Goal: Transaction & Acquisition: Book appointment/travel/reservation

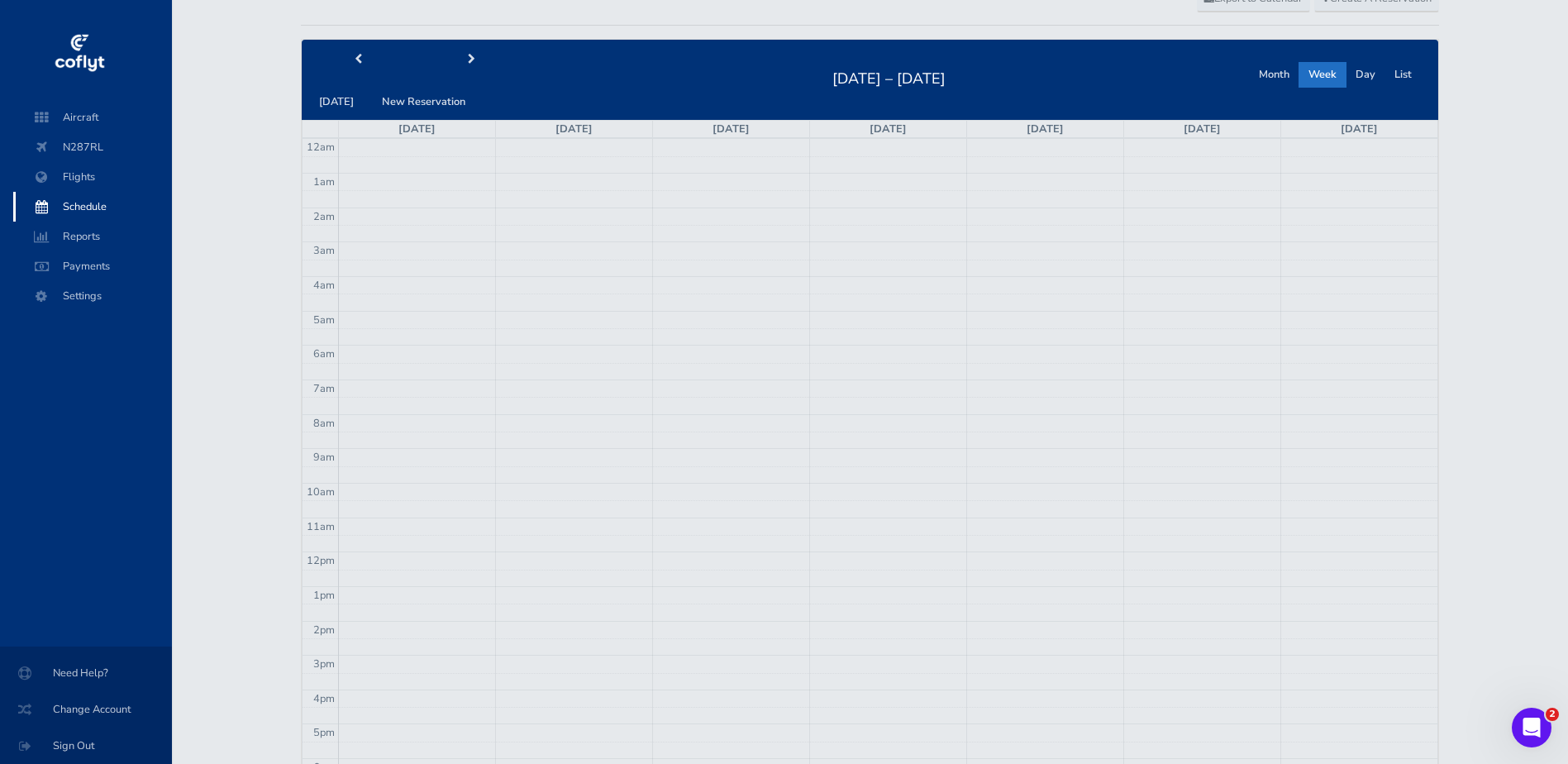
click at [82, 204] on span "Schedule" at bounding box center [92, 206] width 125 height 30
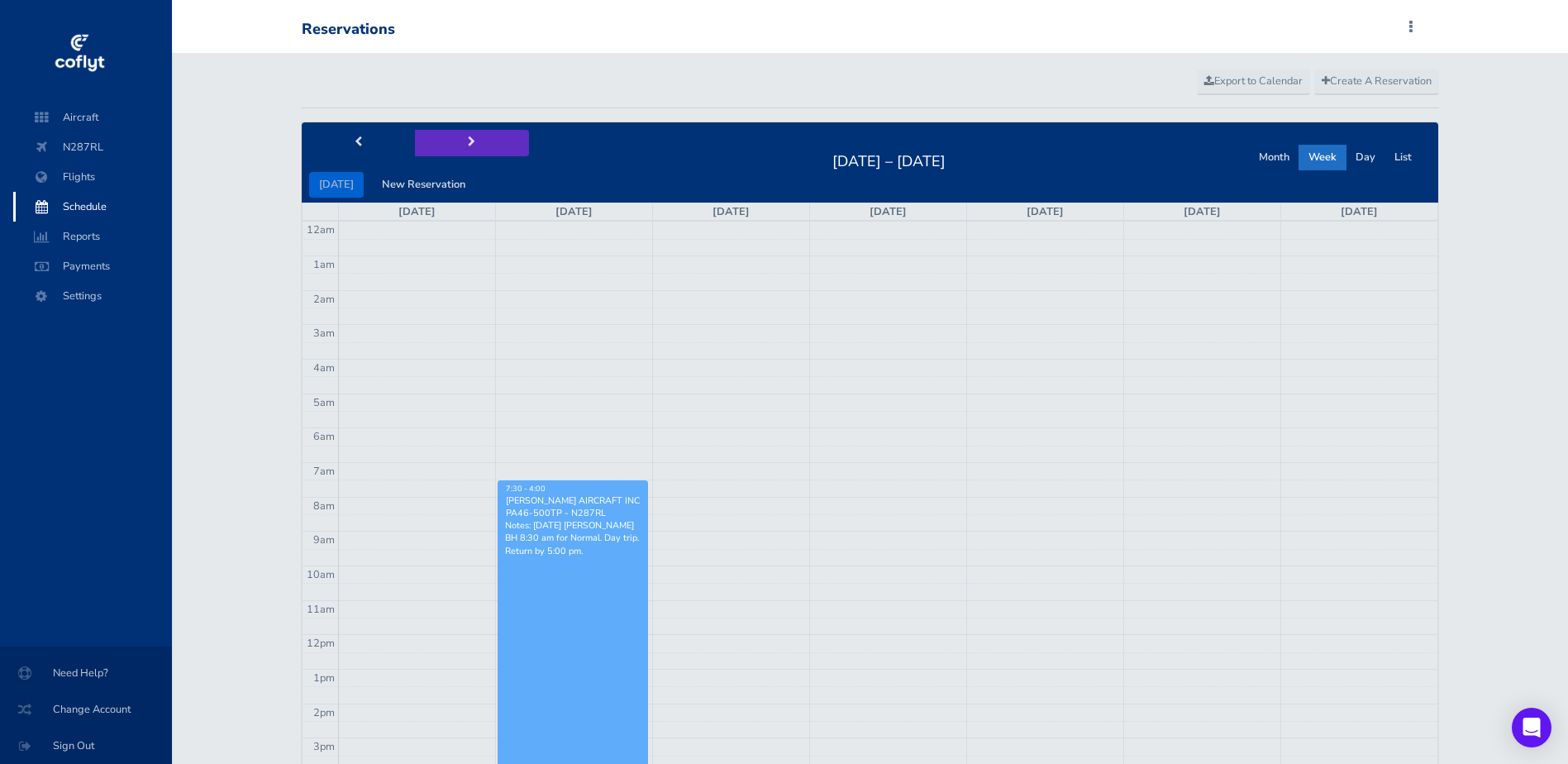
click at [468, 145] on span "next" at bounding box center [472, 142] width 8 height 11
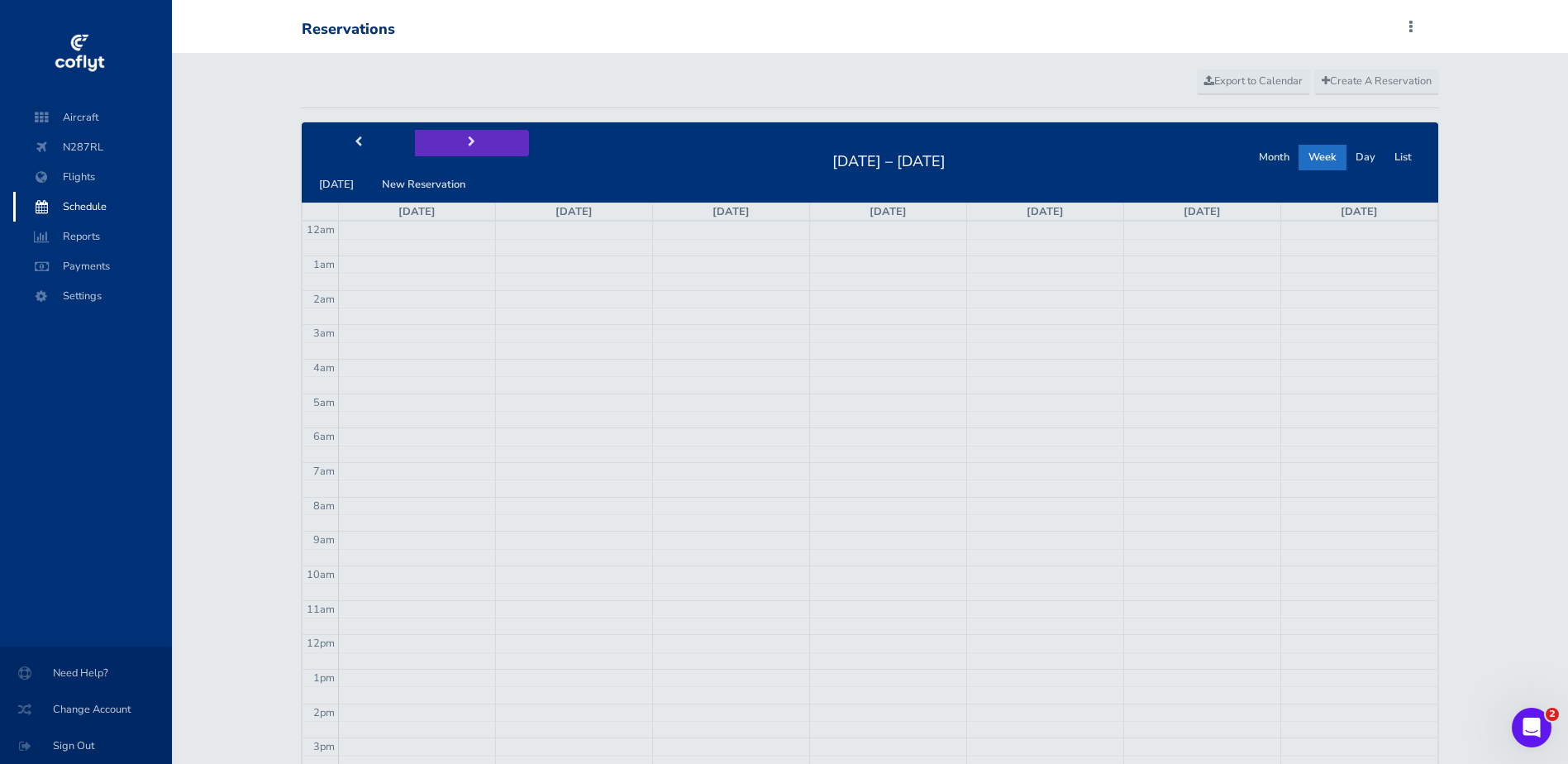
click at [468, 145] on span "next" at bounding box center [472, 142] width 8 height 11
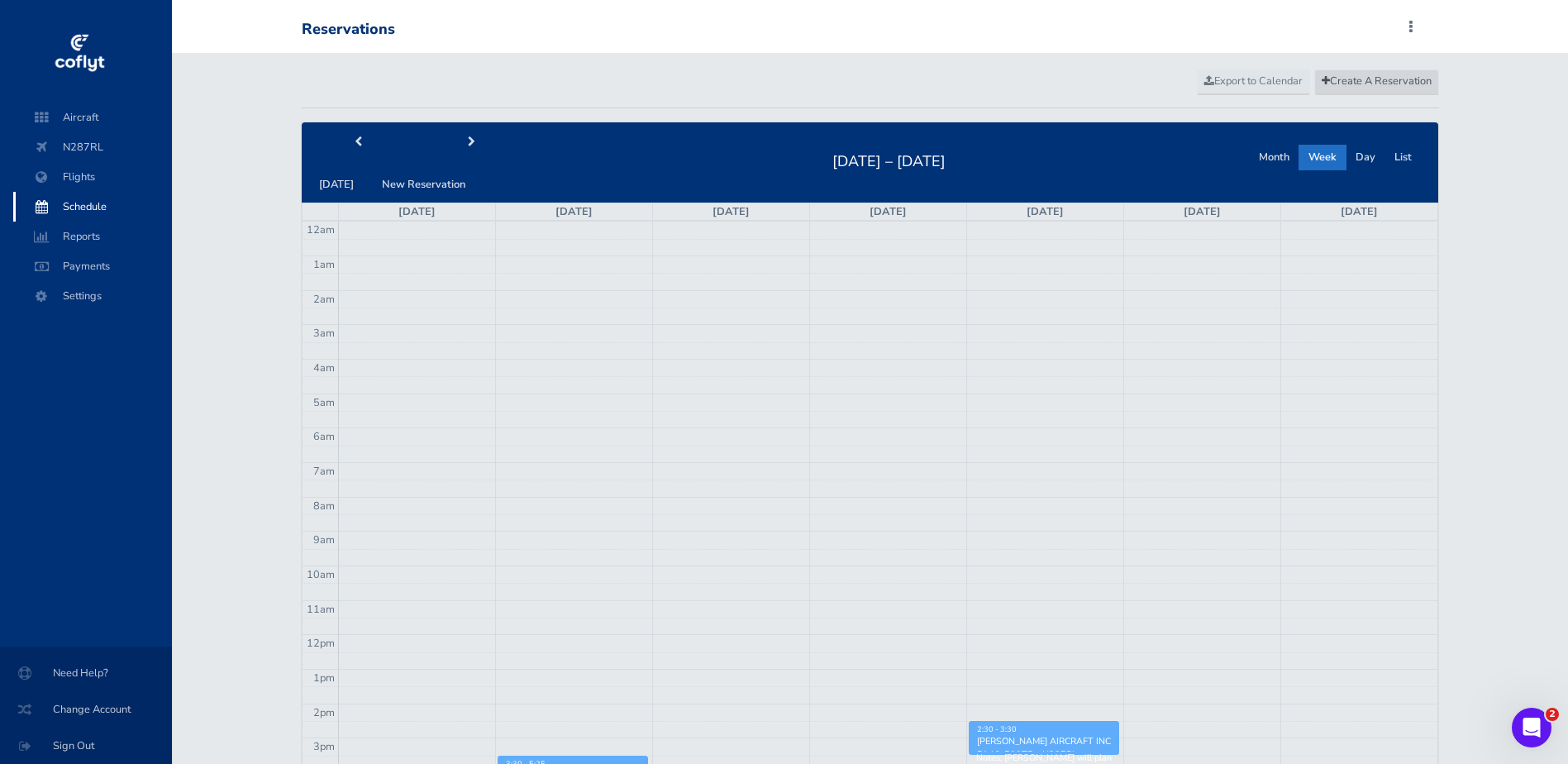
click at [1353, 81] on span "Create A Reservation" at bounding box center [1376, 80] width 110 height 14
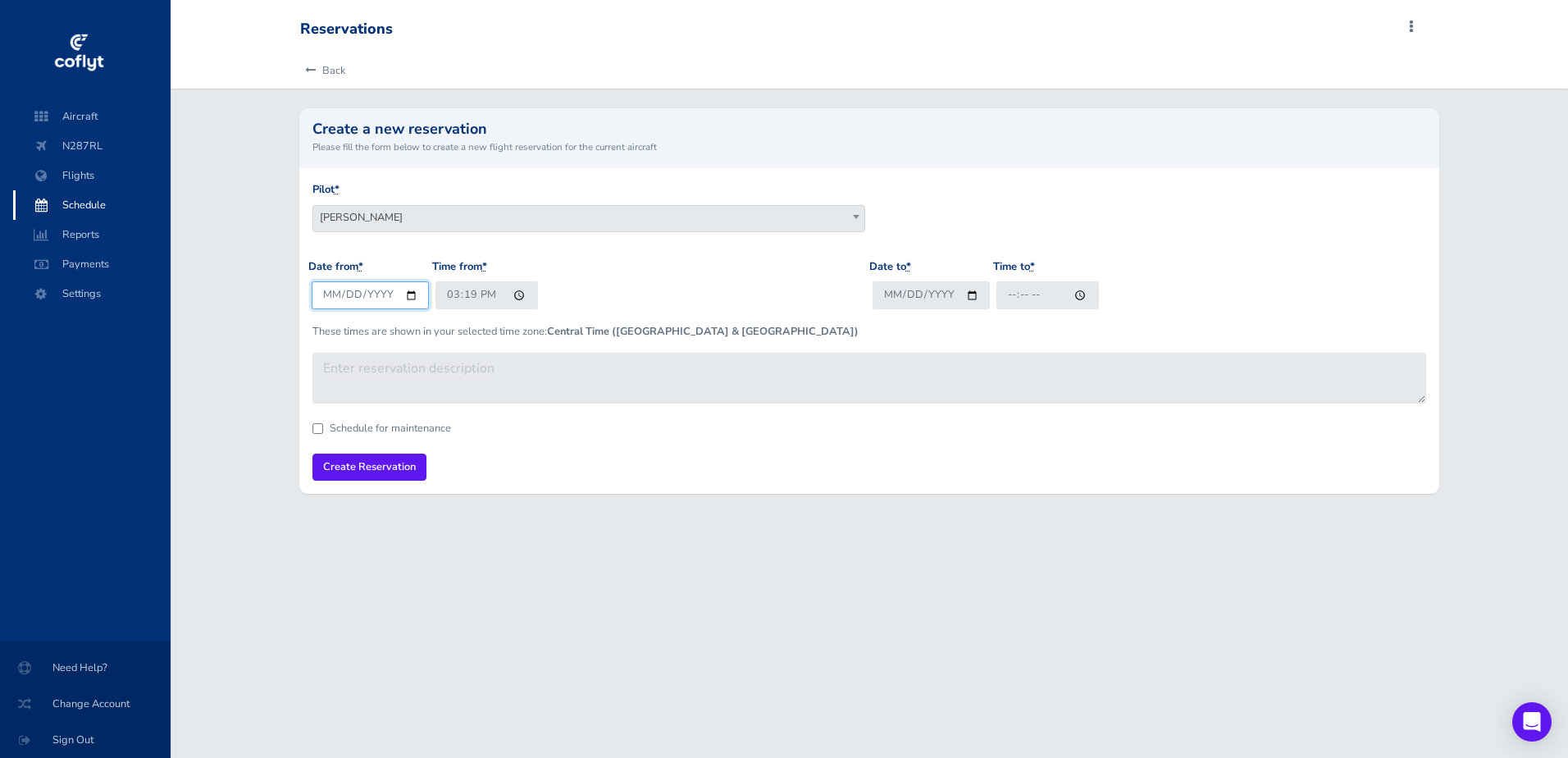
click at [402, 293] on input "2025-08-26" at bounding box center [370, 294] width 118 height 27
type input "2025-09-16"
click at [376, 217] on span "Patrick Hall" at bounding box center [589, 217] width 551 height 23
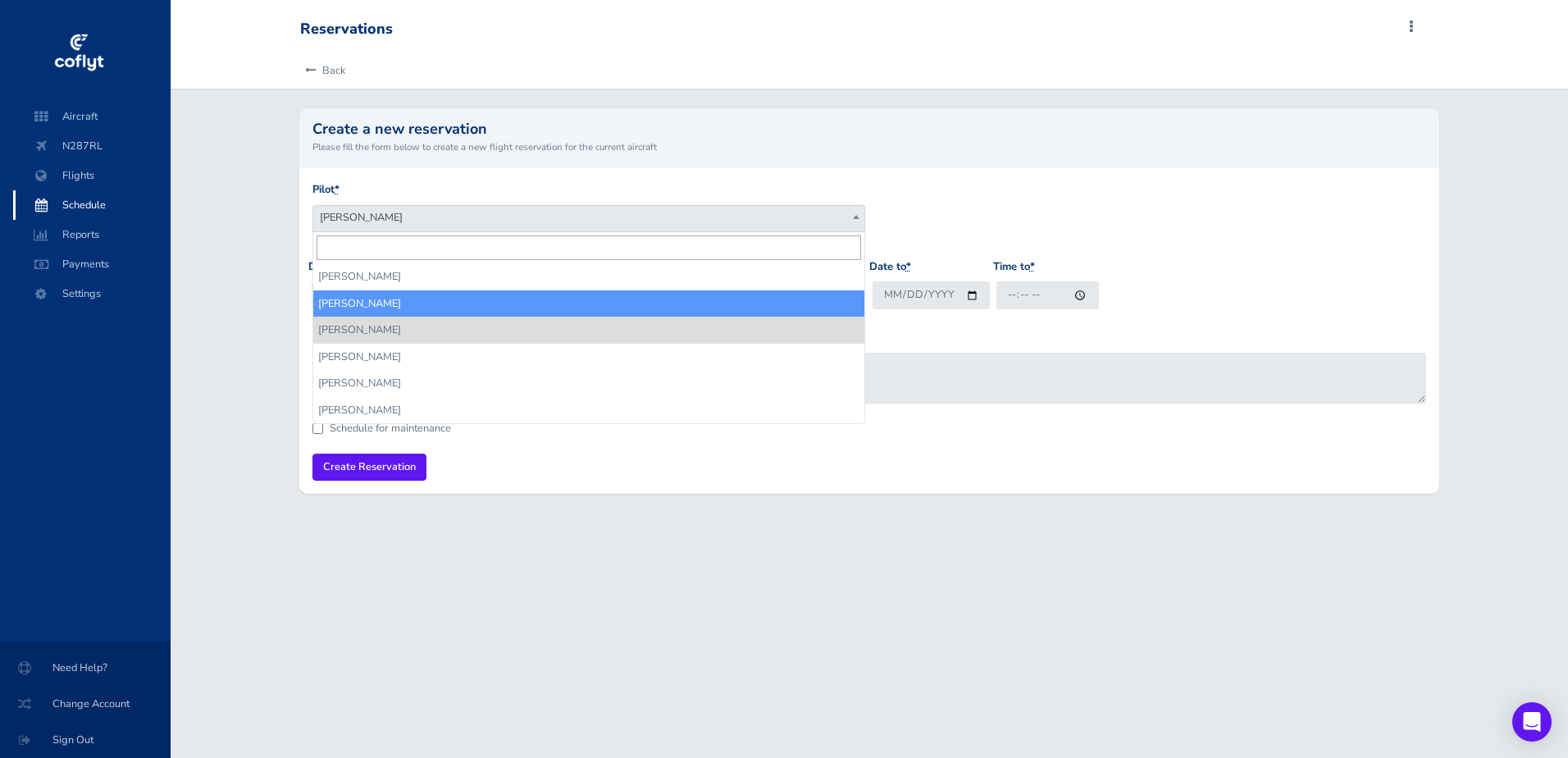
select select "14336"
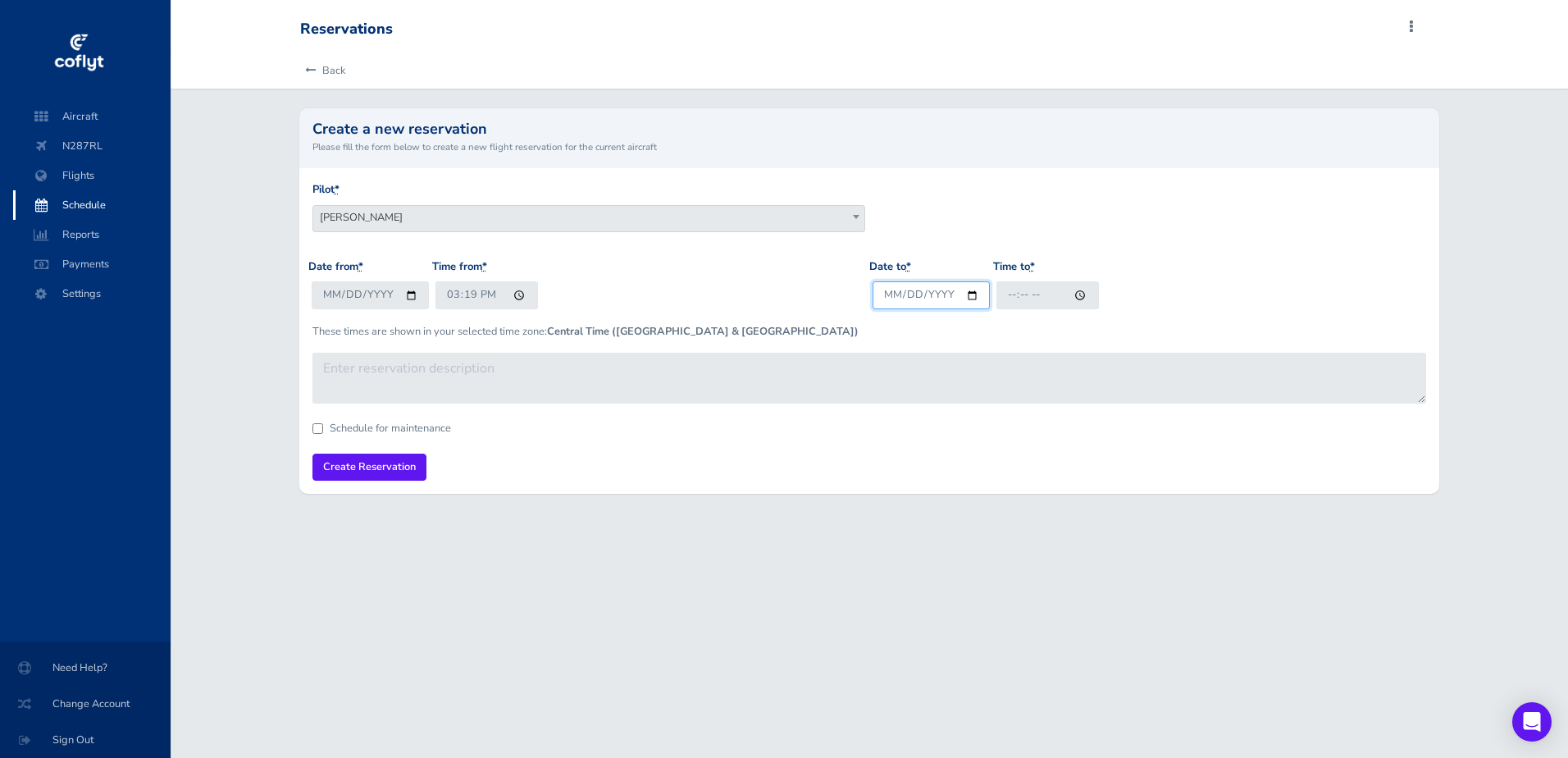
click at [971, 299] on input "Date to *" at bounding box center [931, 294] width 118 height 27
type input "2025-09-16"
click at [513, 297] on input "15:19" at bounding box center [486, 294] width 102 height 27
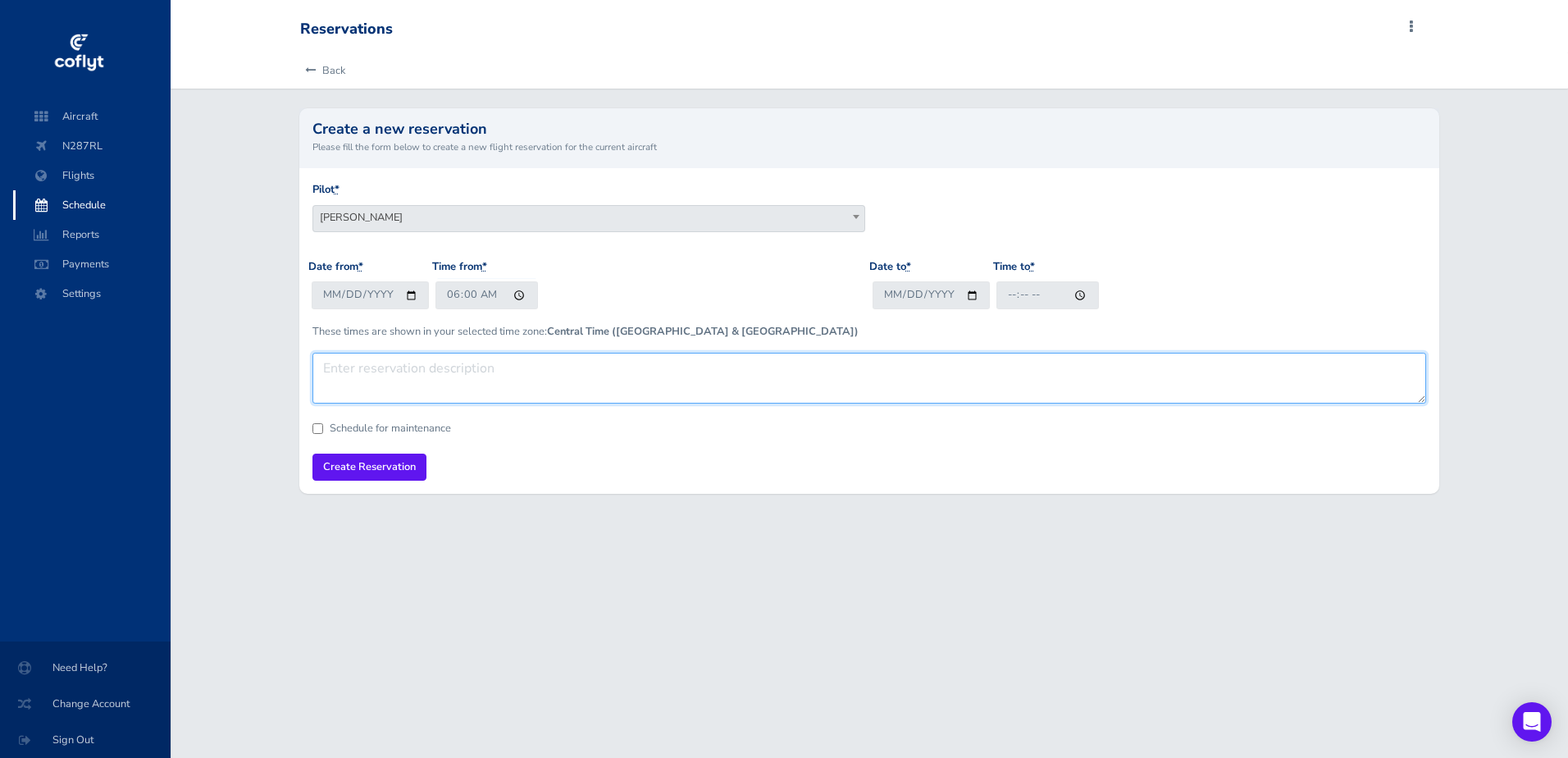
type input "06:00"
click at [664, 375] on textarea at bounding box center [869, 378] width 1113 height 51
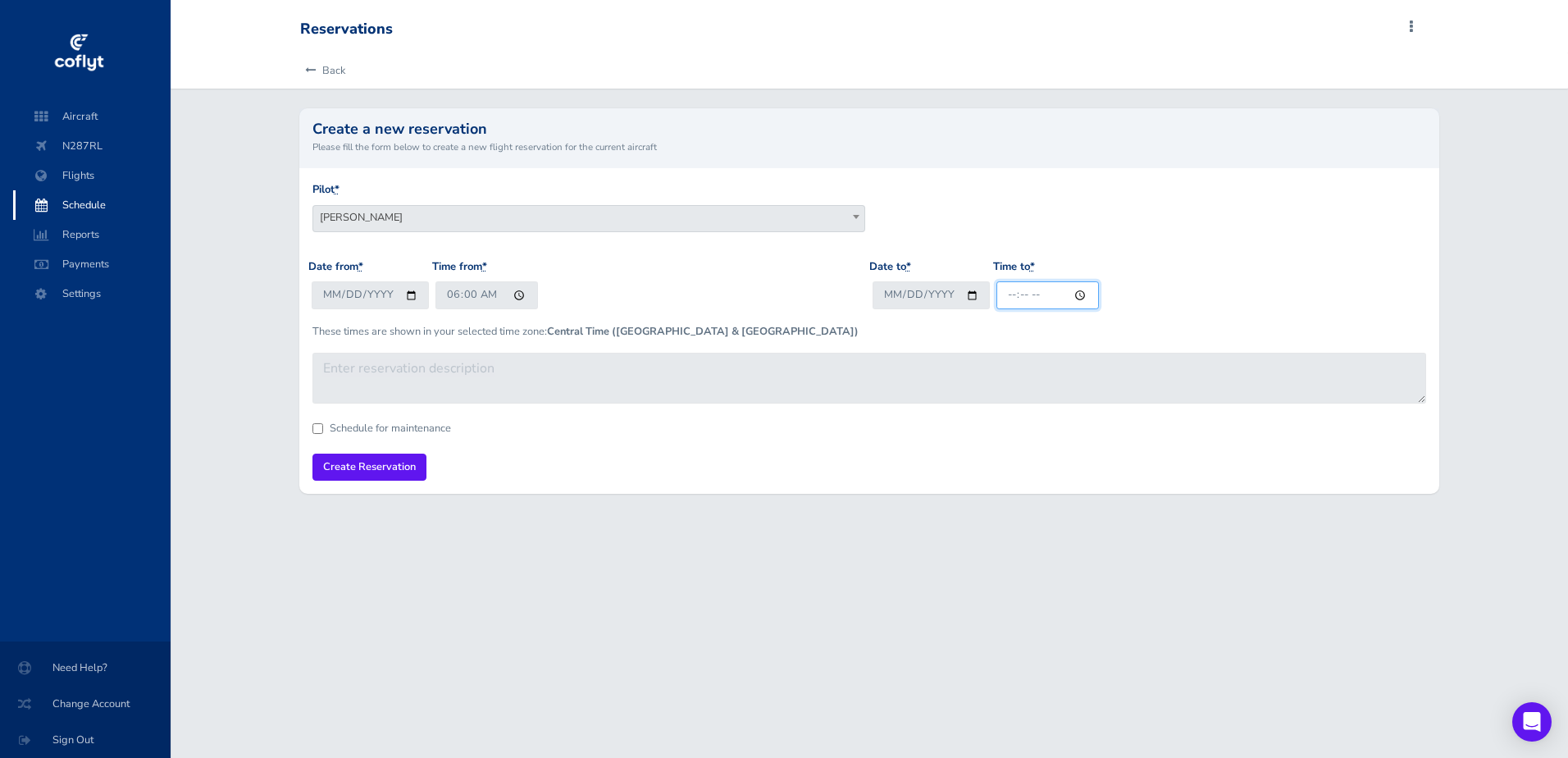
click at [1070, 297] on input "Time to *" at bounding box center [1047, 294] width 102 height 27
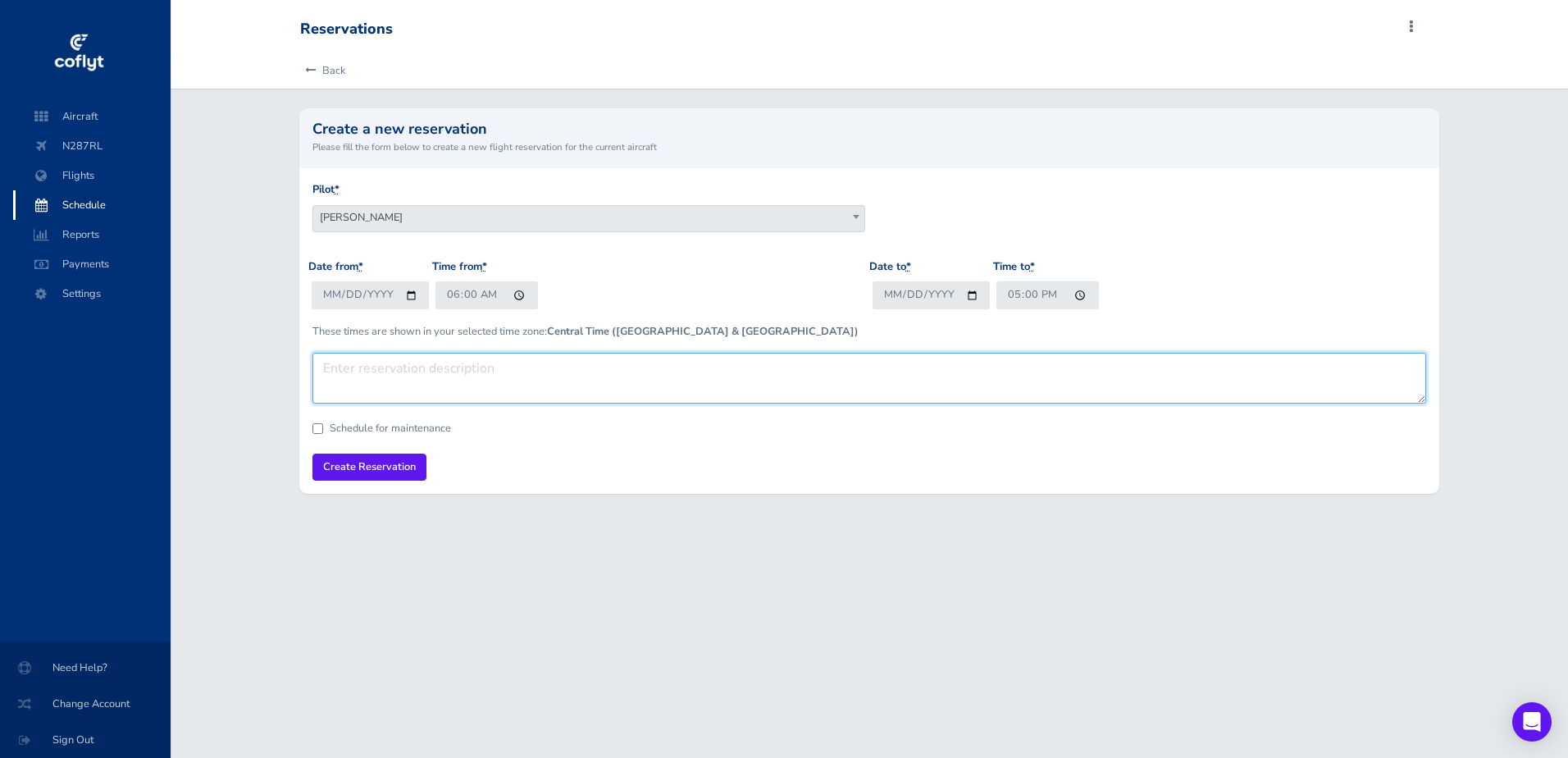
type input "17:00"
click at [827, 383] on textarea at bounding box center [869, 378] width 1113 height 51
click at [927, 365] on textarea "Tuesday, September 16 Patrick departs BH at 7:00 am for Spencer. Day Trip. Arri…" at bounding box center [869, 378] width 1113 height 51
type textarea "Tuesday, September 16 Patrick departs BH at 7:00 am for Spencer. Day Trip. Arri…"
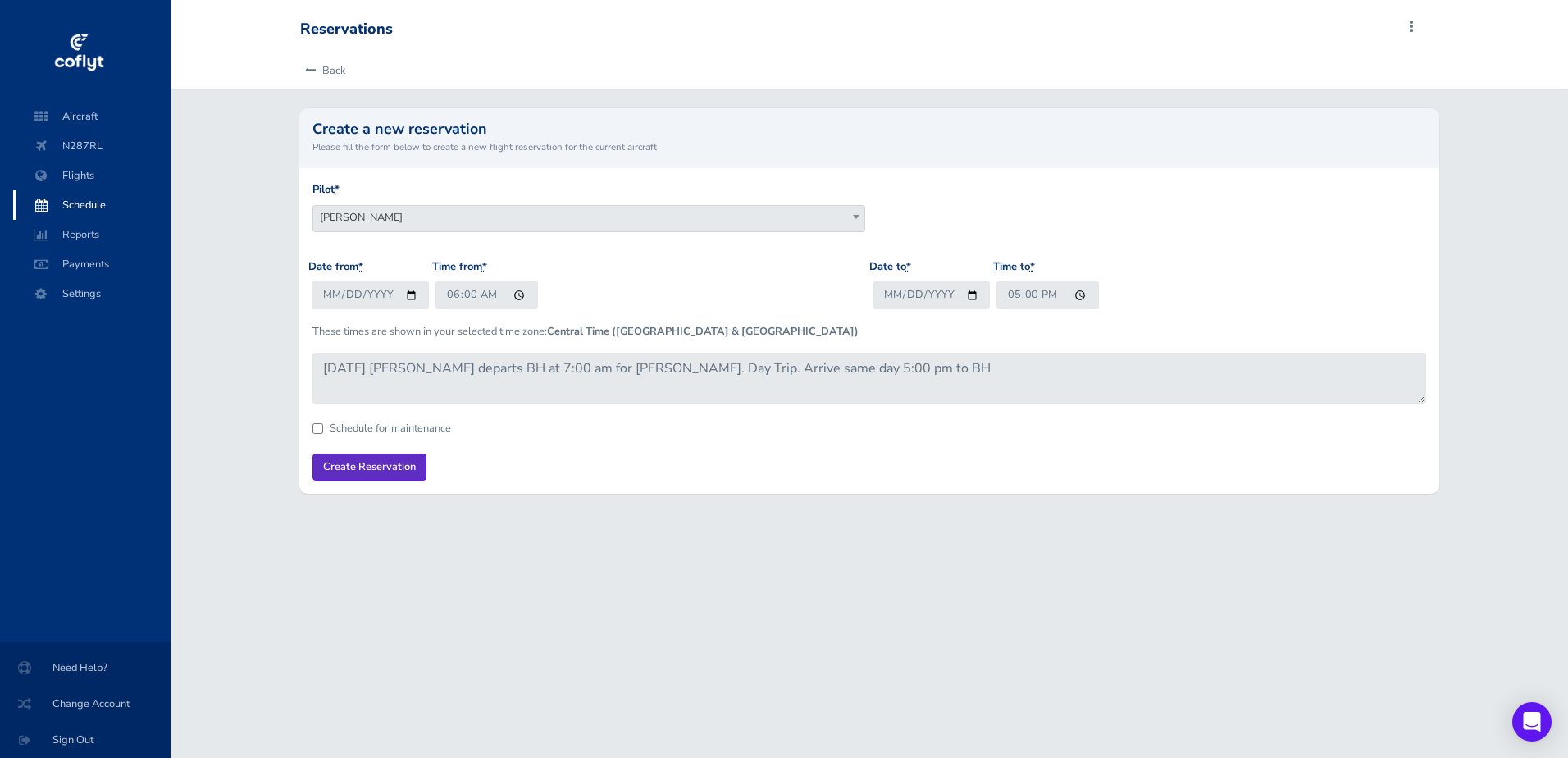
click at [361, 468] on input "Create Reservation" at bounding box center [369, 467] width 114 height 27
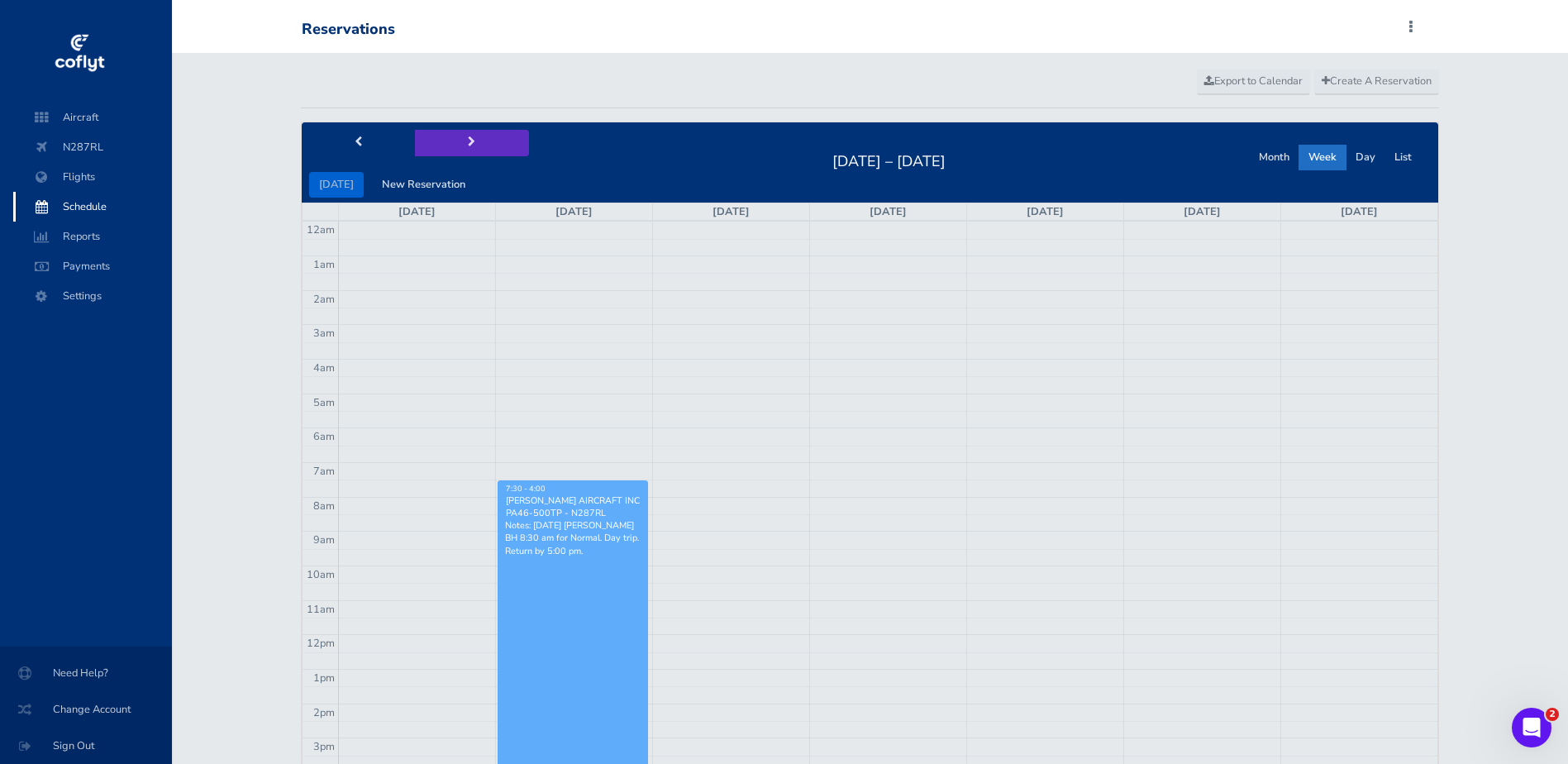
click at [468, 143] on span "next" at bounding box center [472, 142] width 8 height 11
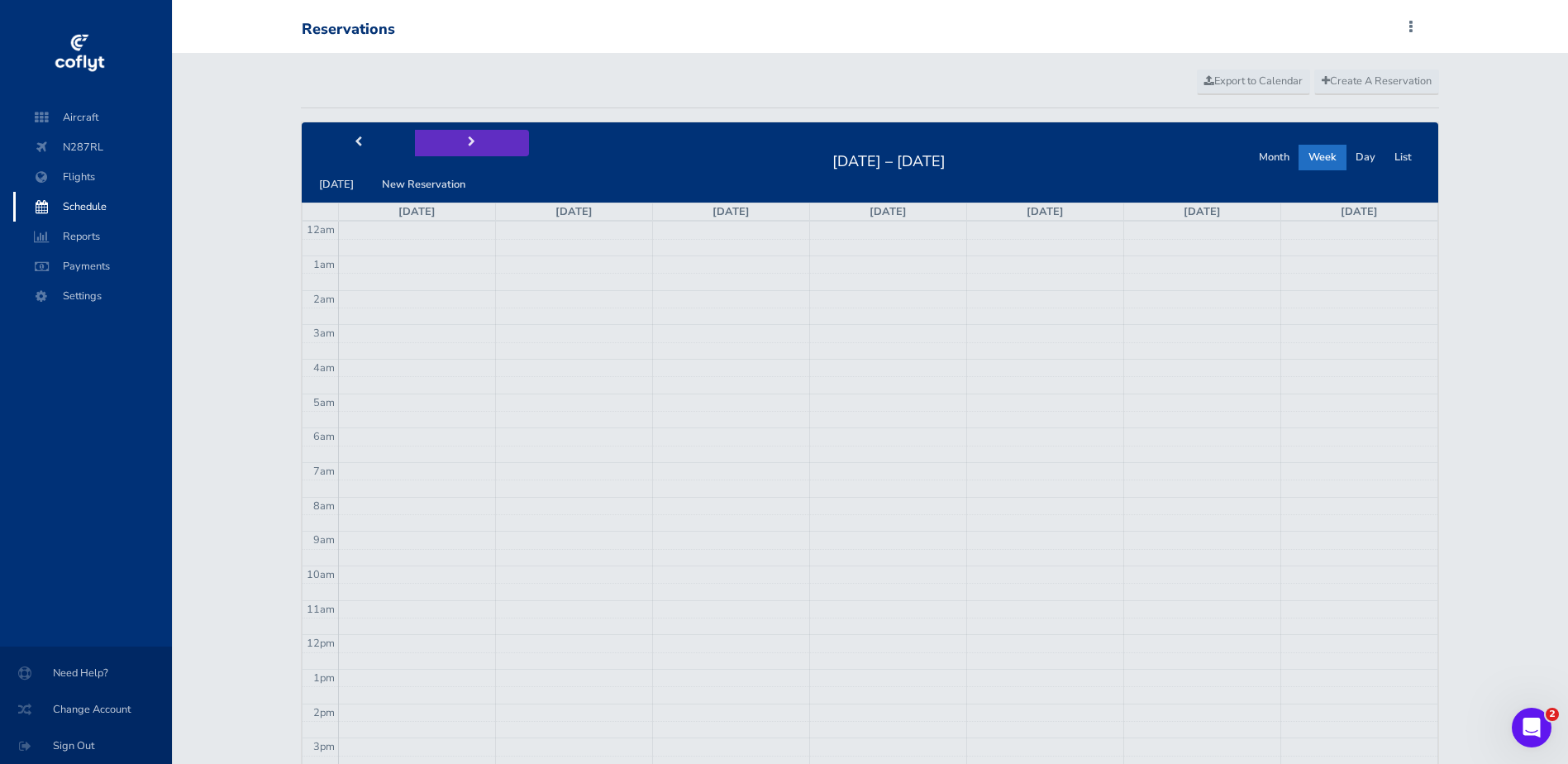
click at [468, 143] on span "next" at bounding box center [472, 142] width 8 height 11
